Goal: Find specific page/section: Find specific page/section

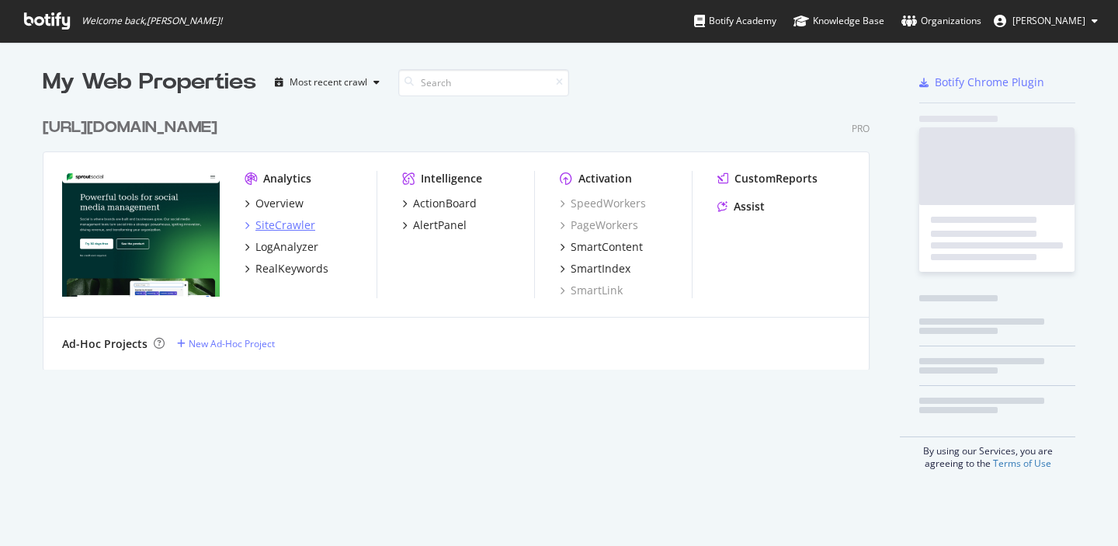
scroll to position [272, 840]
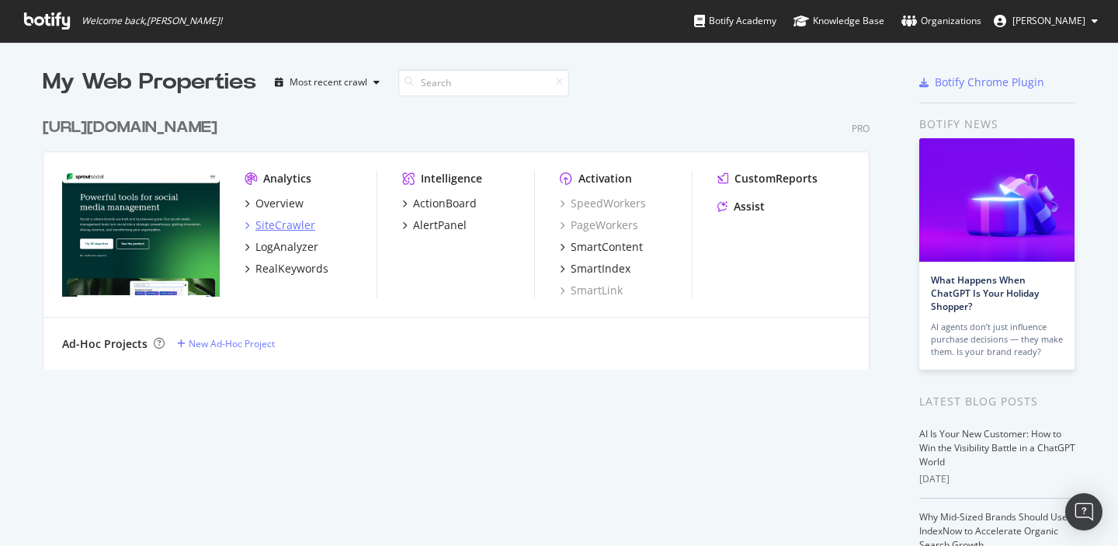
click at [269, 228] on div "SiteCrawler" at bounding box center [286, 225] width 60 height 16
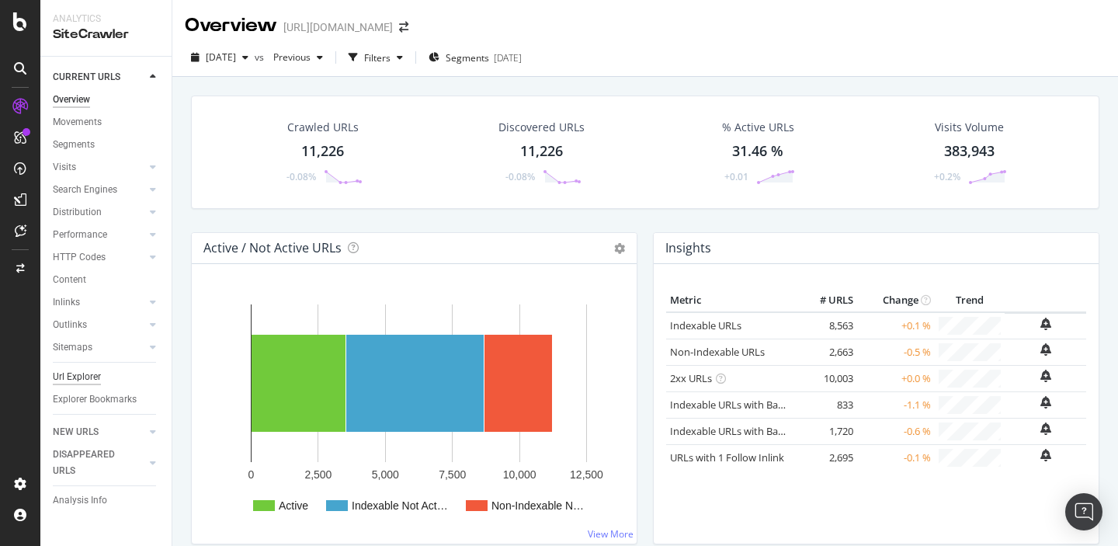
click at [73, 374] on div "Url Explorer" at bounding box center [77, 377] width 48 height 16
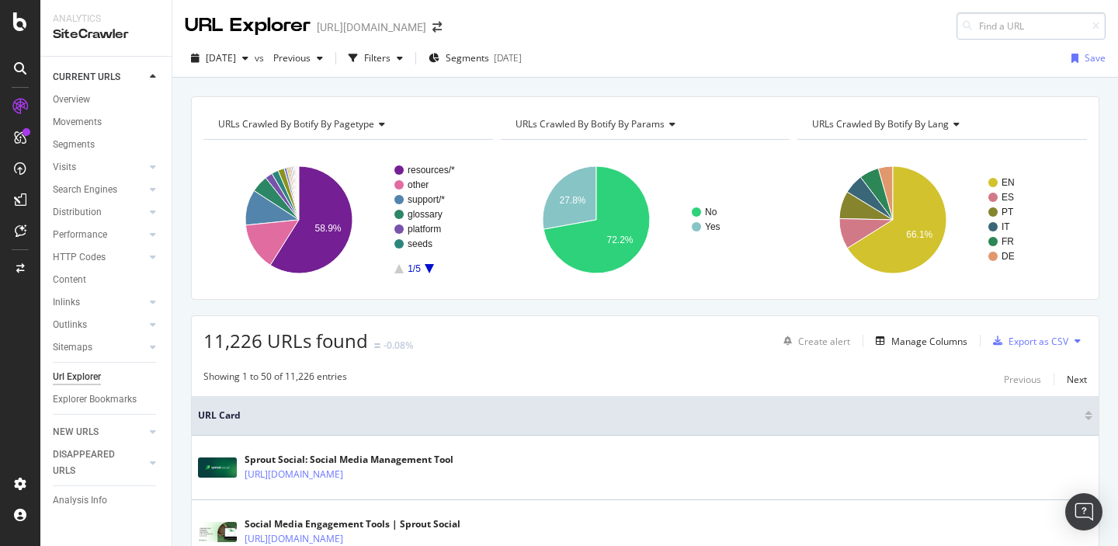
click at [987, 33] on input at bounding box center [1031, 25] width 149 height 27
type input "/insights/group-report/"
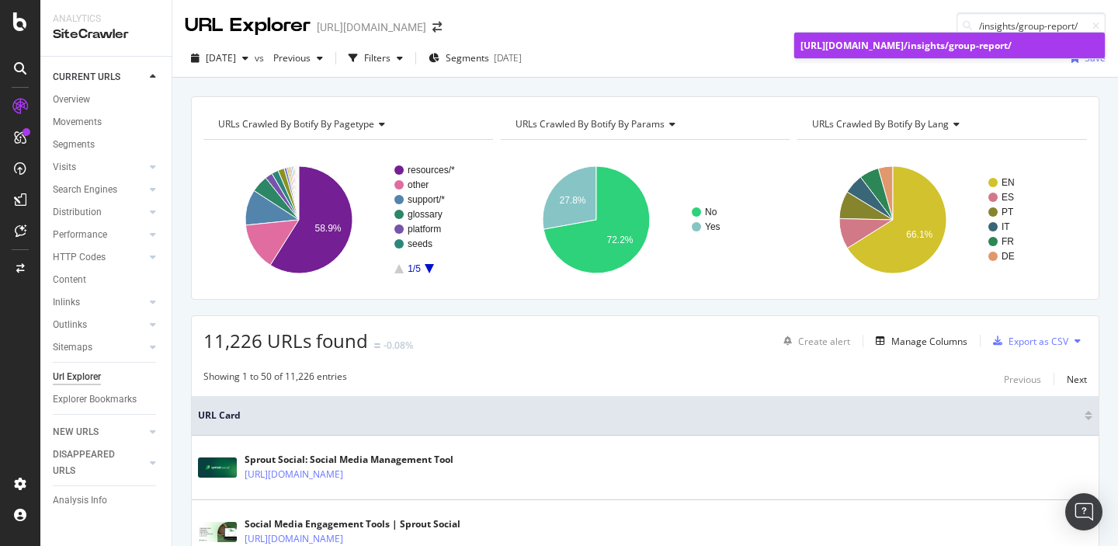
click at [943, 52] on div "[URL][DOMAIN_NAME] /insights/group-report/" at bounding box center [950, 45] width 298 height 13
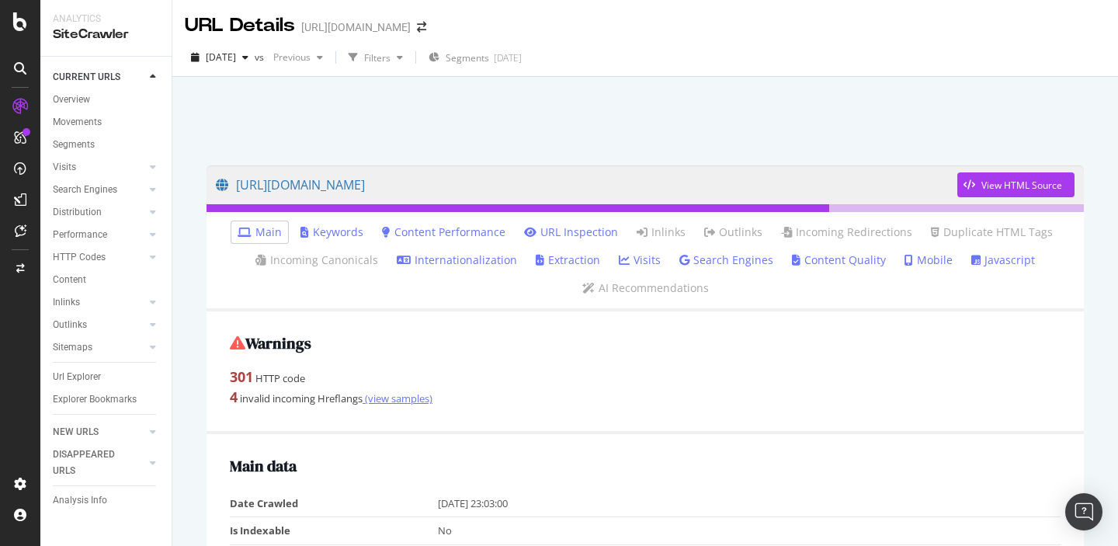
click at [398, 405] on link "(view samples)" at bounding box center [398, 398] width 70 height 14
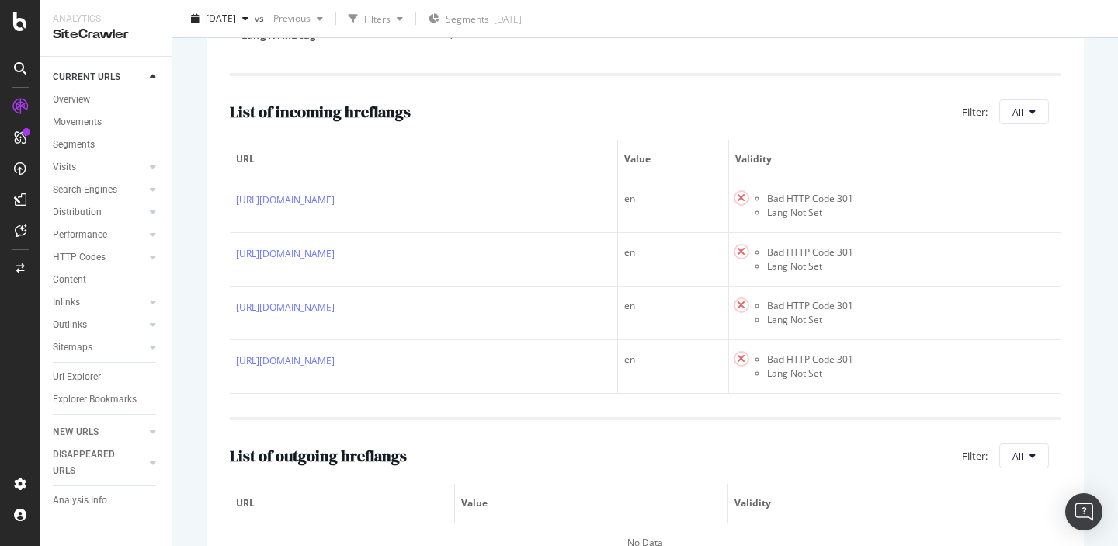
scroll to position [398, 0]
